Goal: Find specific page/section

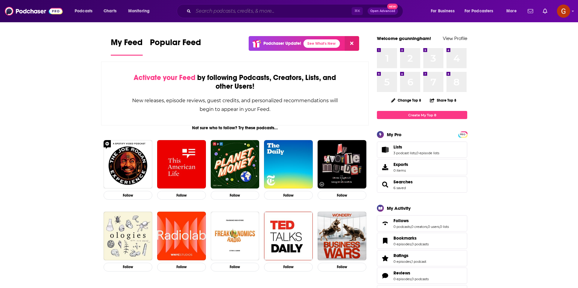
click at [223, 12] on input "Search podcasts, credits, & more..." at bounding box center [272, 11] width 158 height 10
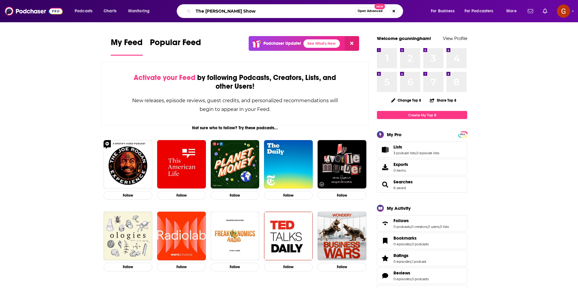
type input "The [PERSON_NAME] Show"
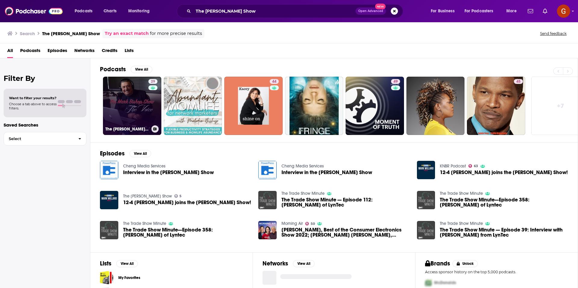
click at [137, 105] on link "29 The [PERSON_NAME] Show" at bounding box center [132, 106] width 58 height 58
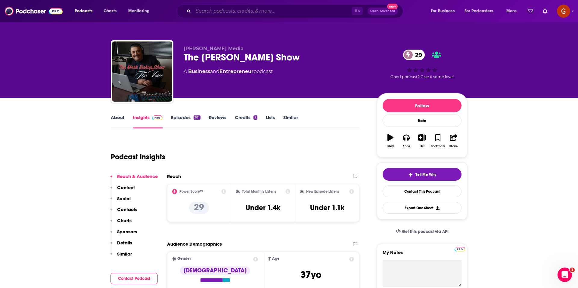
click at [278, 10] on input "Search podcasts, credits, & more..." at bounding box center [272, 11] width 158 height 10
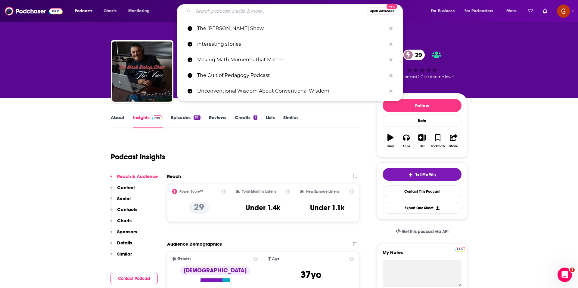
click at [278, 10] on input "Search podcasts, credits, & more..." at bounding box center [280, 11] width 174 height 10
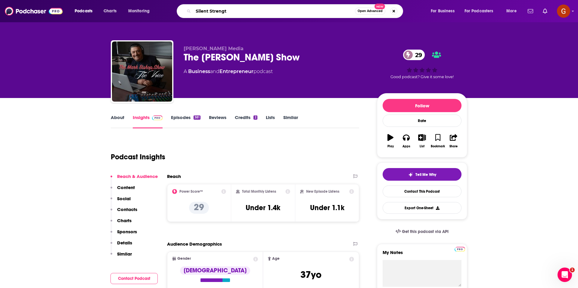
type input "Silent Strength"
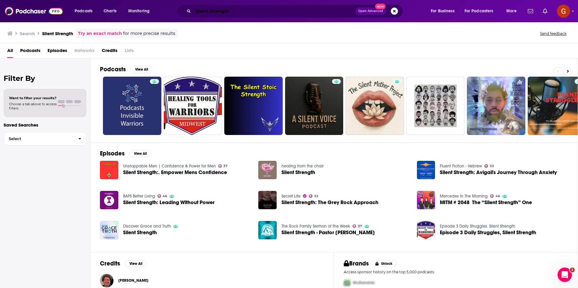
click at [231, 11] on input "Silent Strength" at bounding box center [274, 11] width 162 height 10
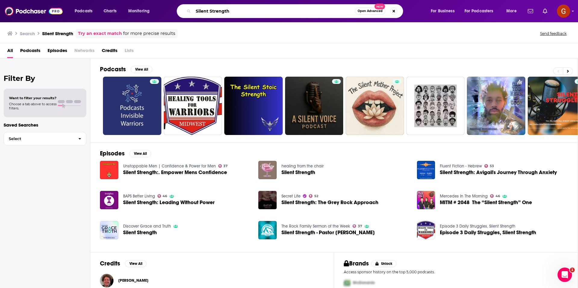
click at [231, 11] on input "Silent Strength" at bounding box center [274, 11] width 162 height 10
type input "Silent Strength with Invisible Warriors"
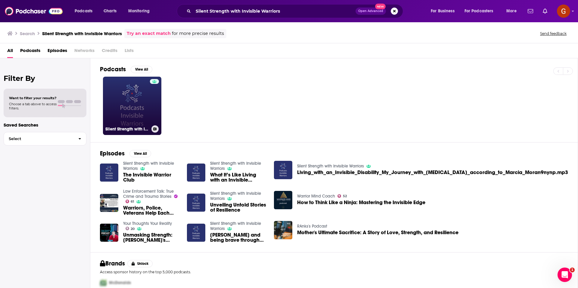
click at [123, 115] on link "Silent Strength with Invisible Warriors" at bounding box center [132, 106] width 58 height 58
